Goal: Task Accomplishment & Management: Manage account settings

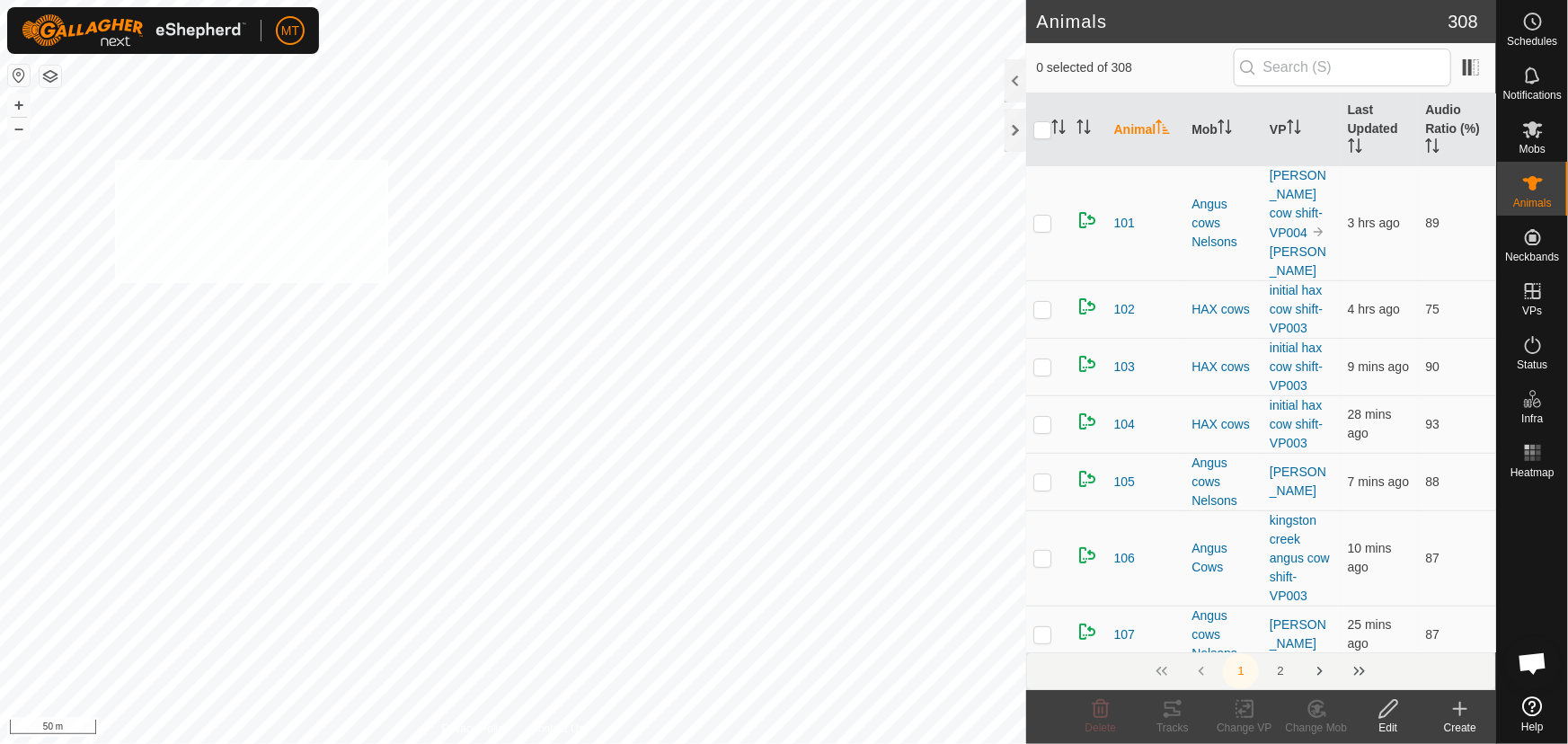
checkbox input "true"
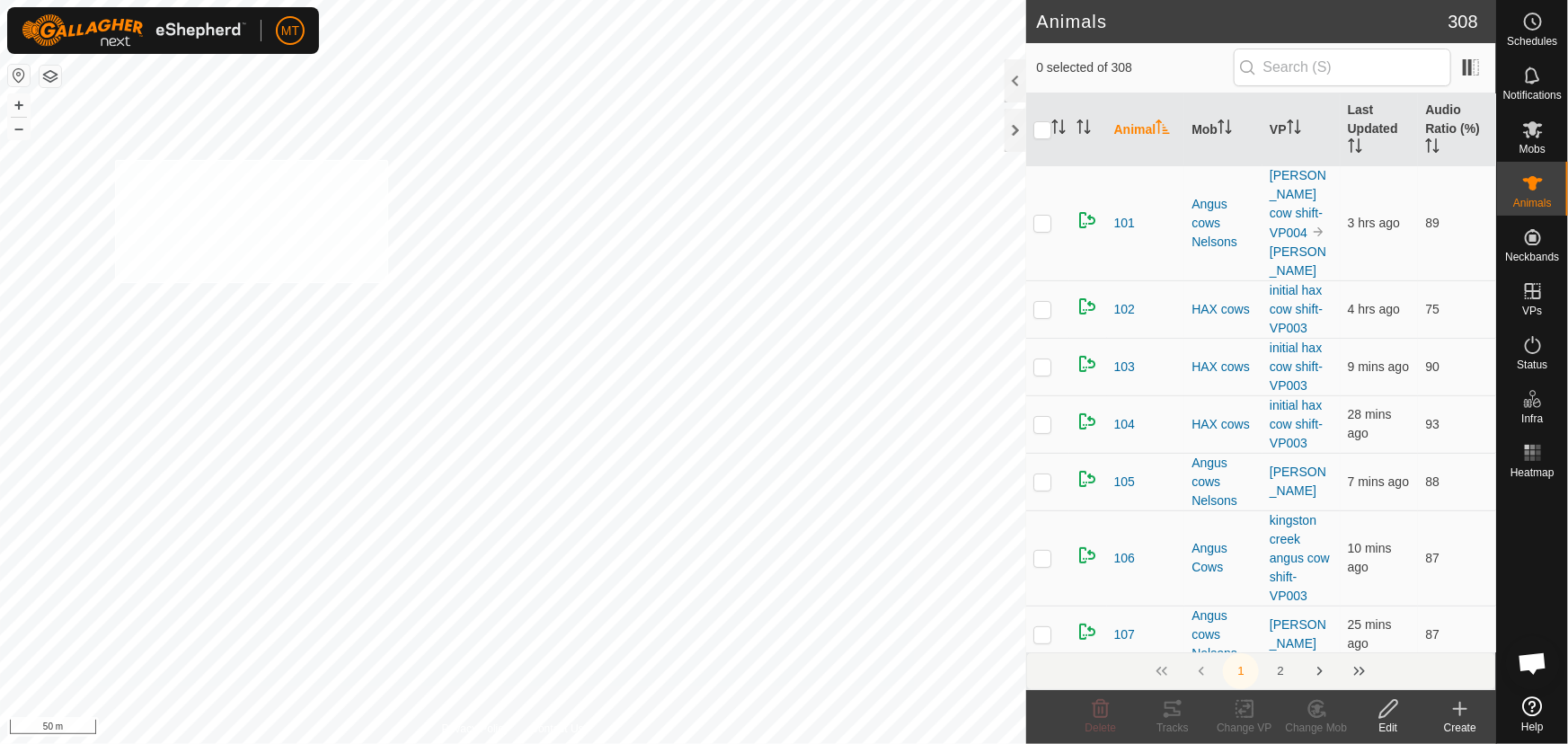
checkbox input "true"
click at [1174, 712] on icon at bounding box center [1172, 709] width 22 height 22
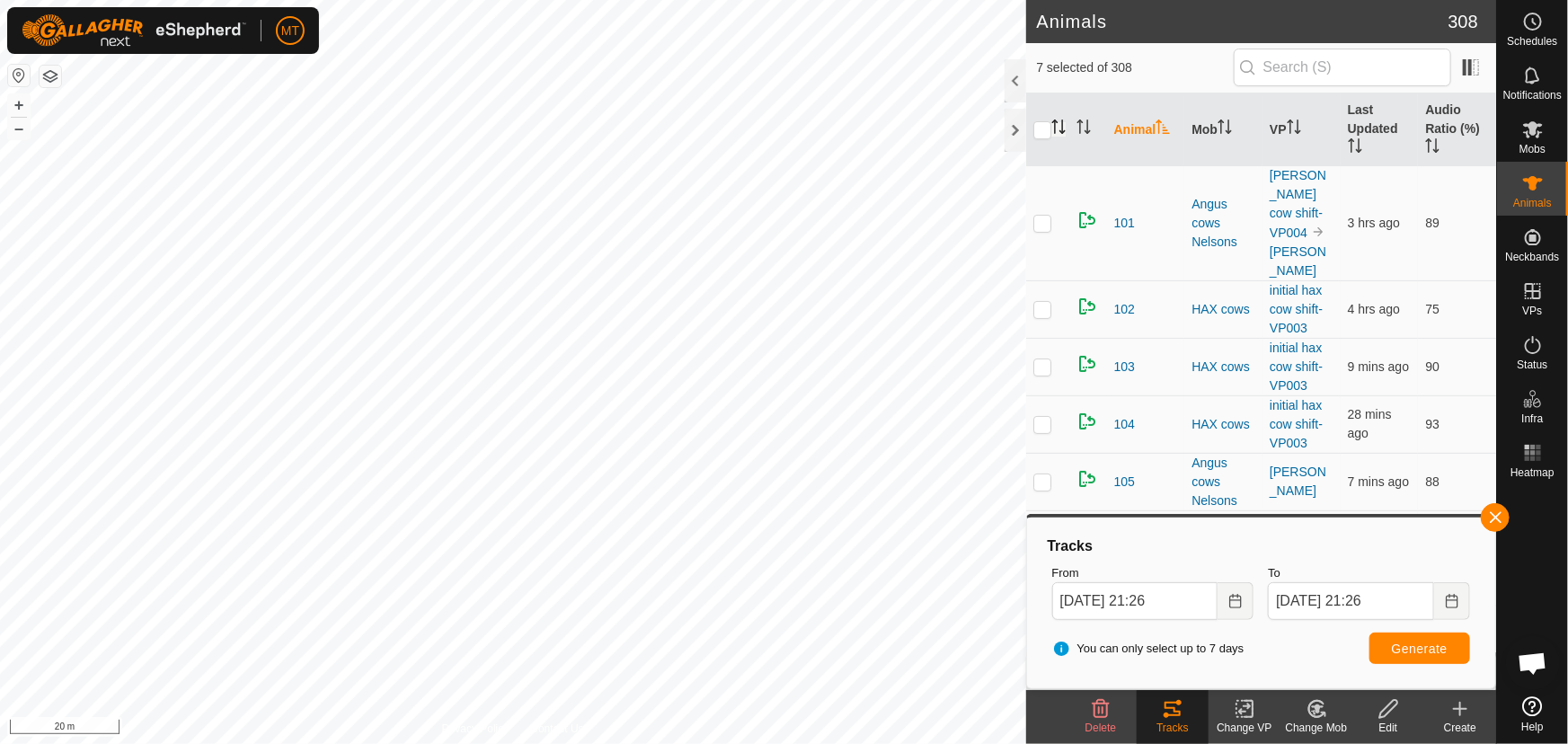
click at [1060, 128] on icon "Activate to sort" at bounding box center [1058, 126] width 14 height 14
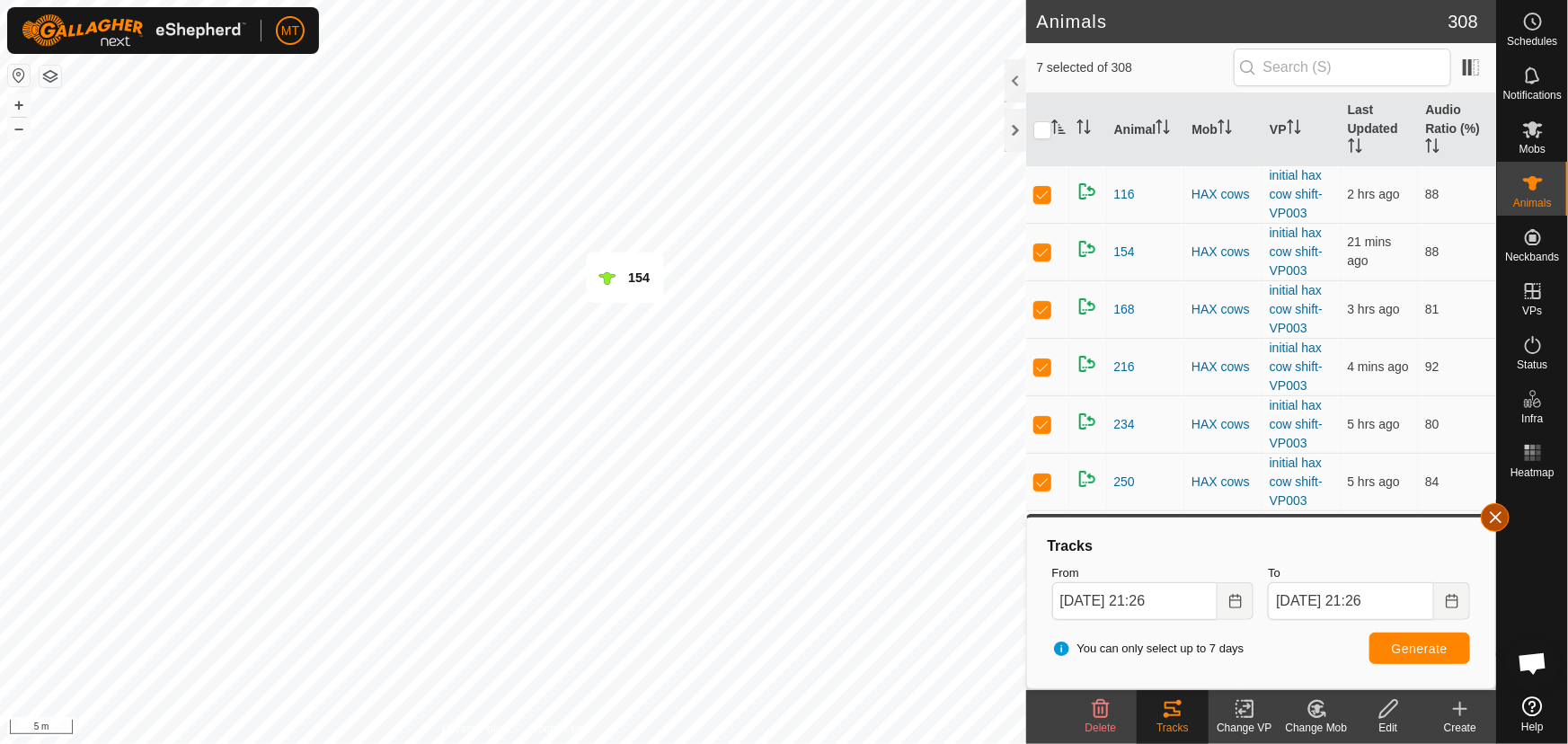
click at [1493, 516] on button "button" at bounding box center [1494, 517] width 29 height 29
